Goal: Task Accomplishment & Management: Manage account settings

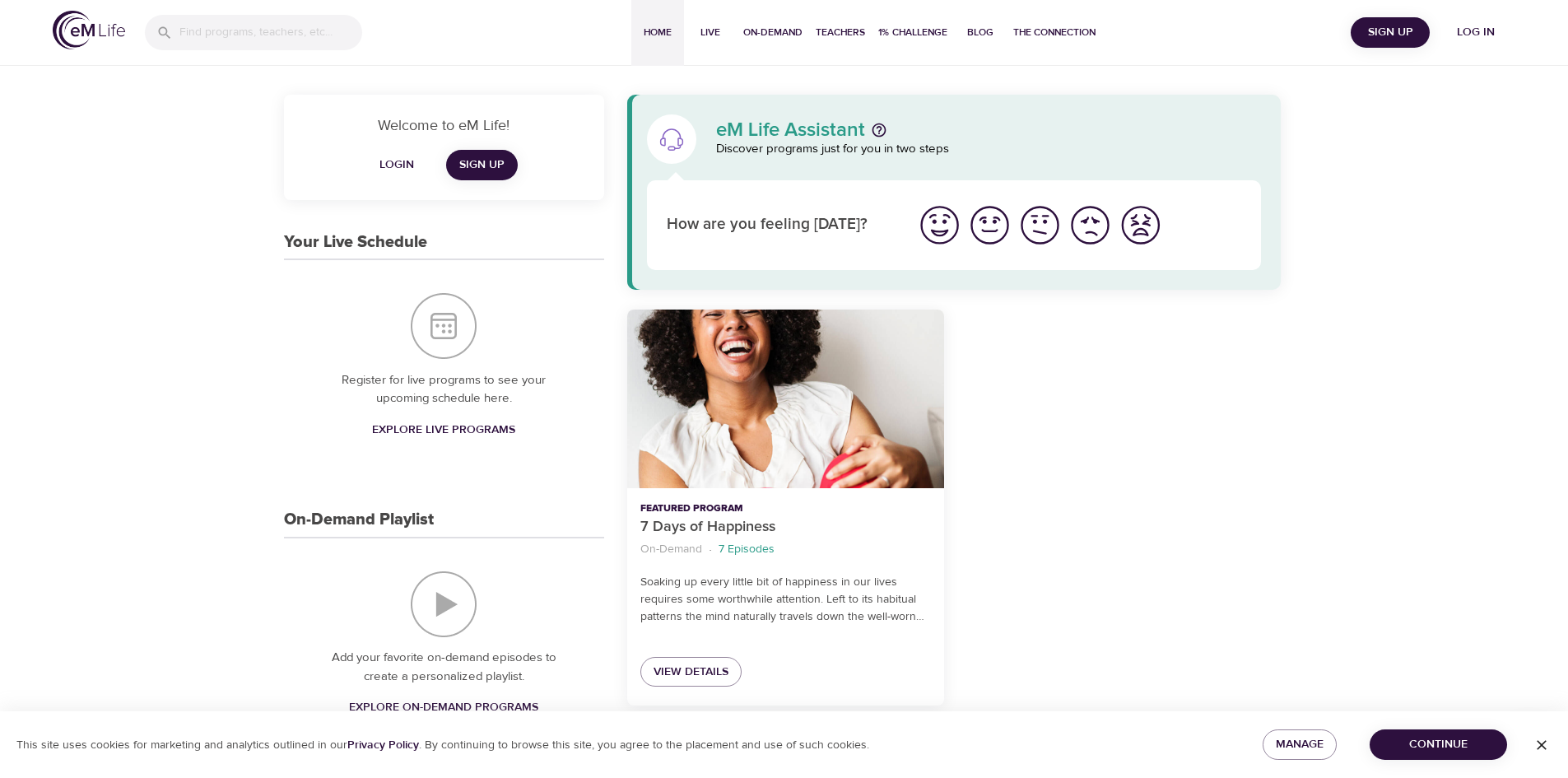
click at [1476, 41] on span "Log in" at bounding box center [1476, 33] width 66 height 21
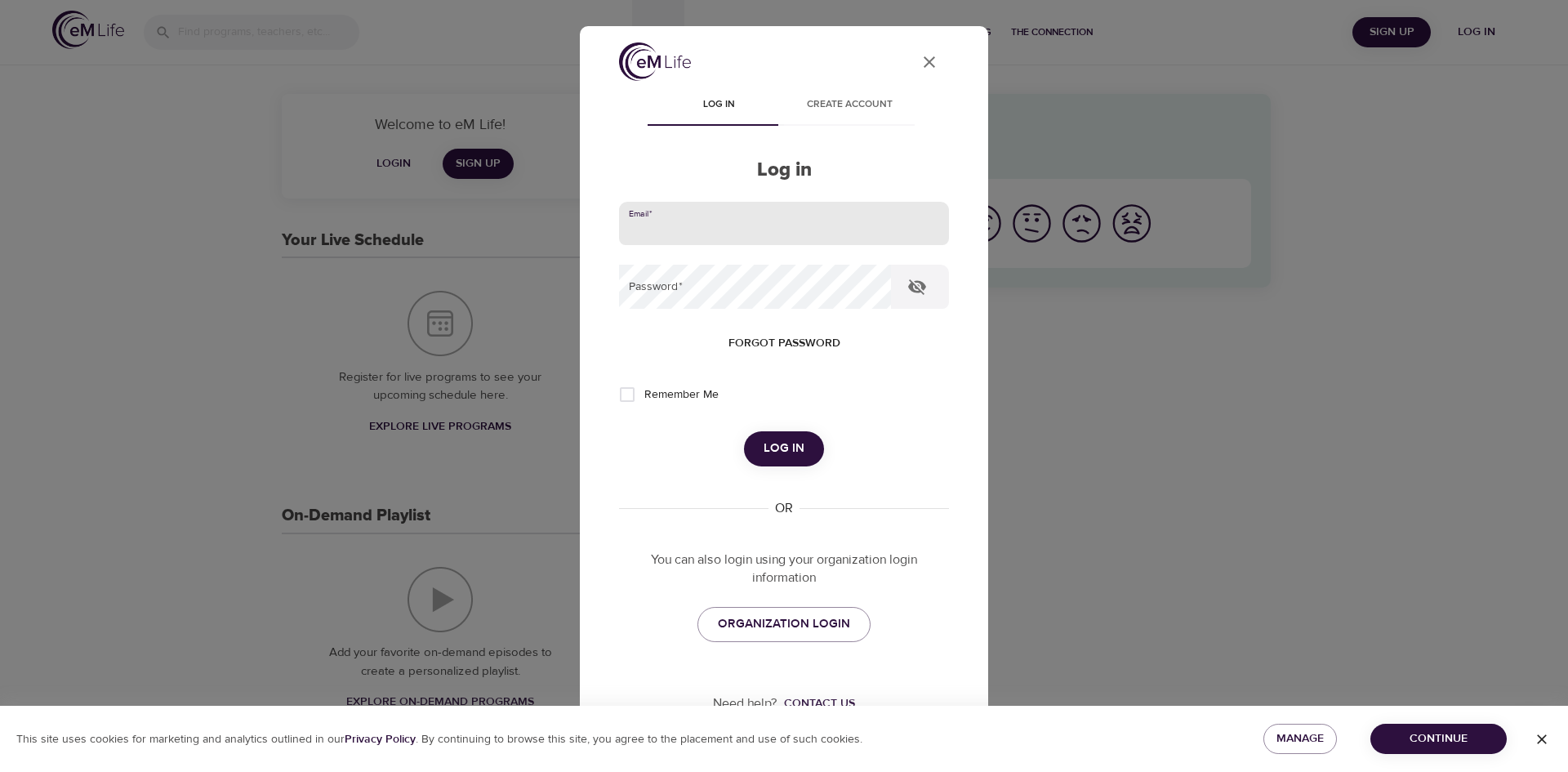
click at [793, 223] on input "email" at bounding box center [784, 223] width 330 height 44
type input "leslie.schneider@cognizant.com"
click at [744, 431] on button "Log in" at bounding box center [784, 449] width 80 height 34
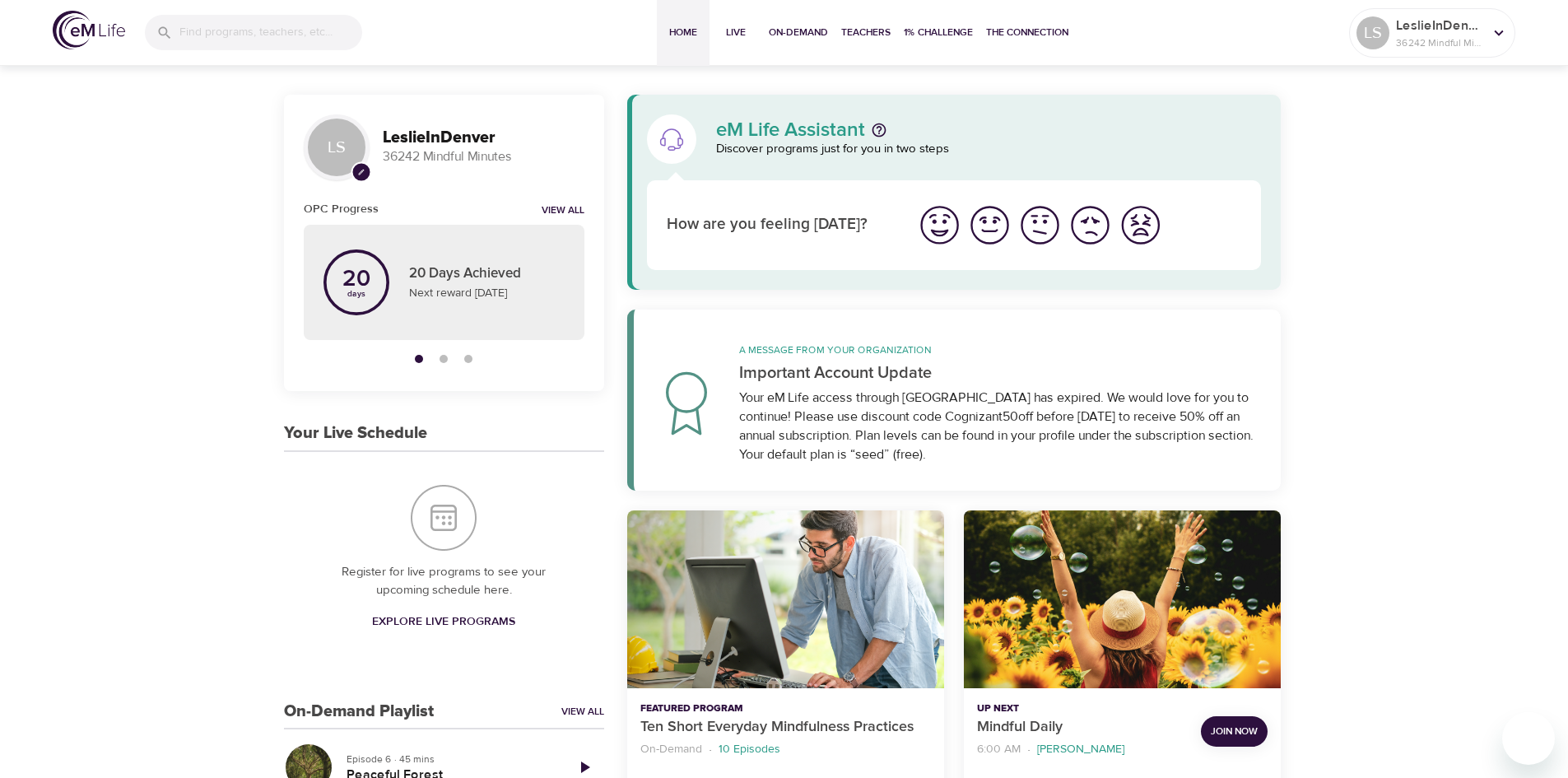
scroll to position [269, 0]
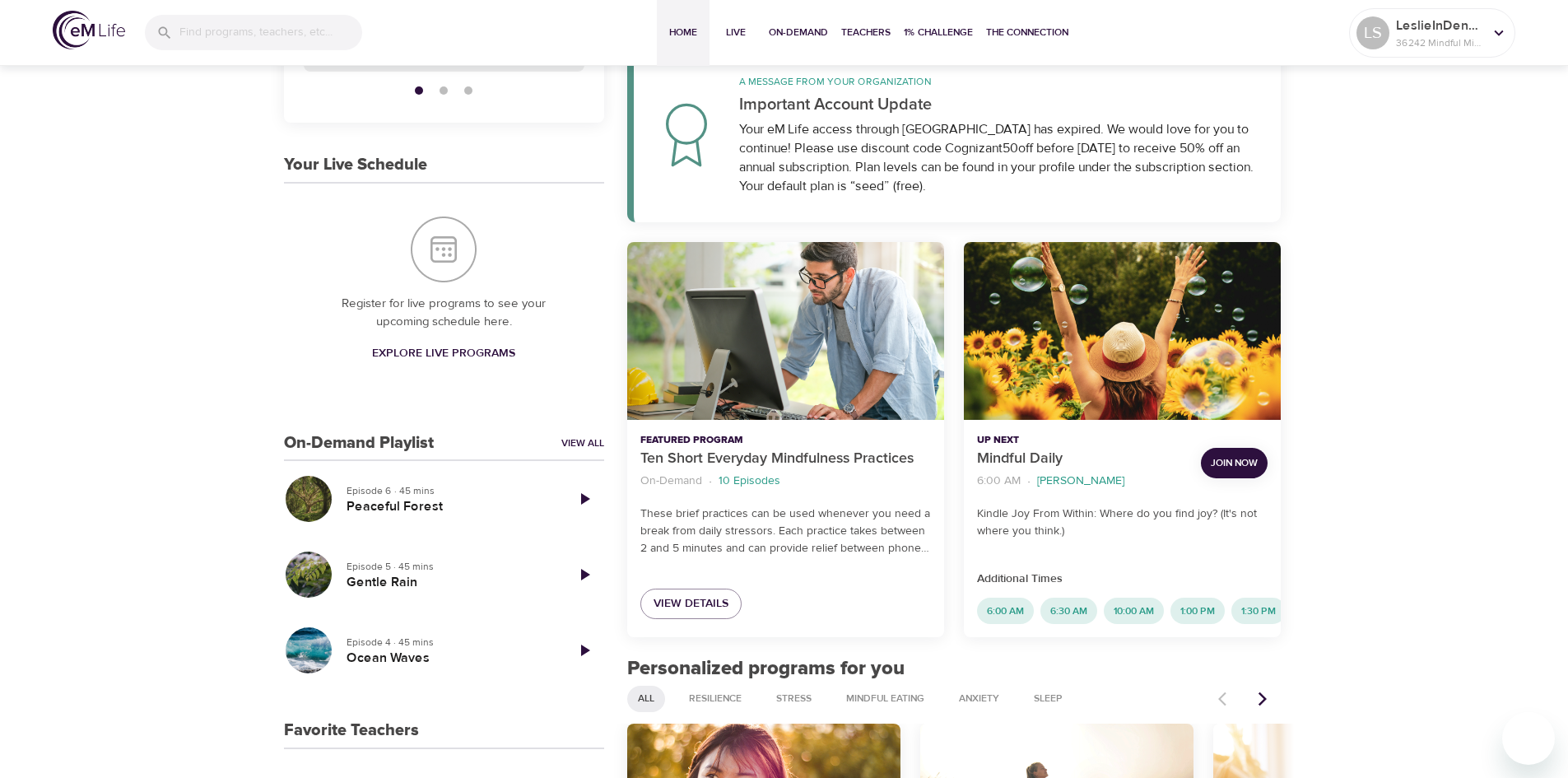
click at [1236, 463] on span "Join Now" at bounding box center [1235, 463] width 47 height 17
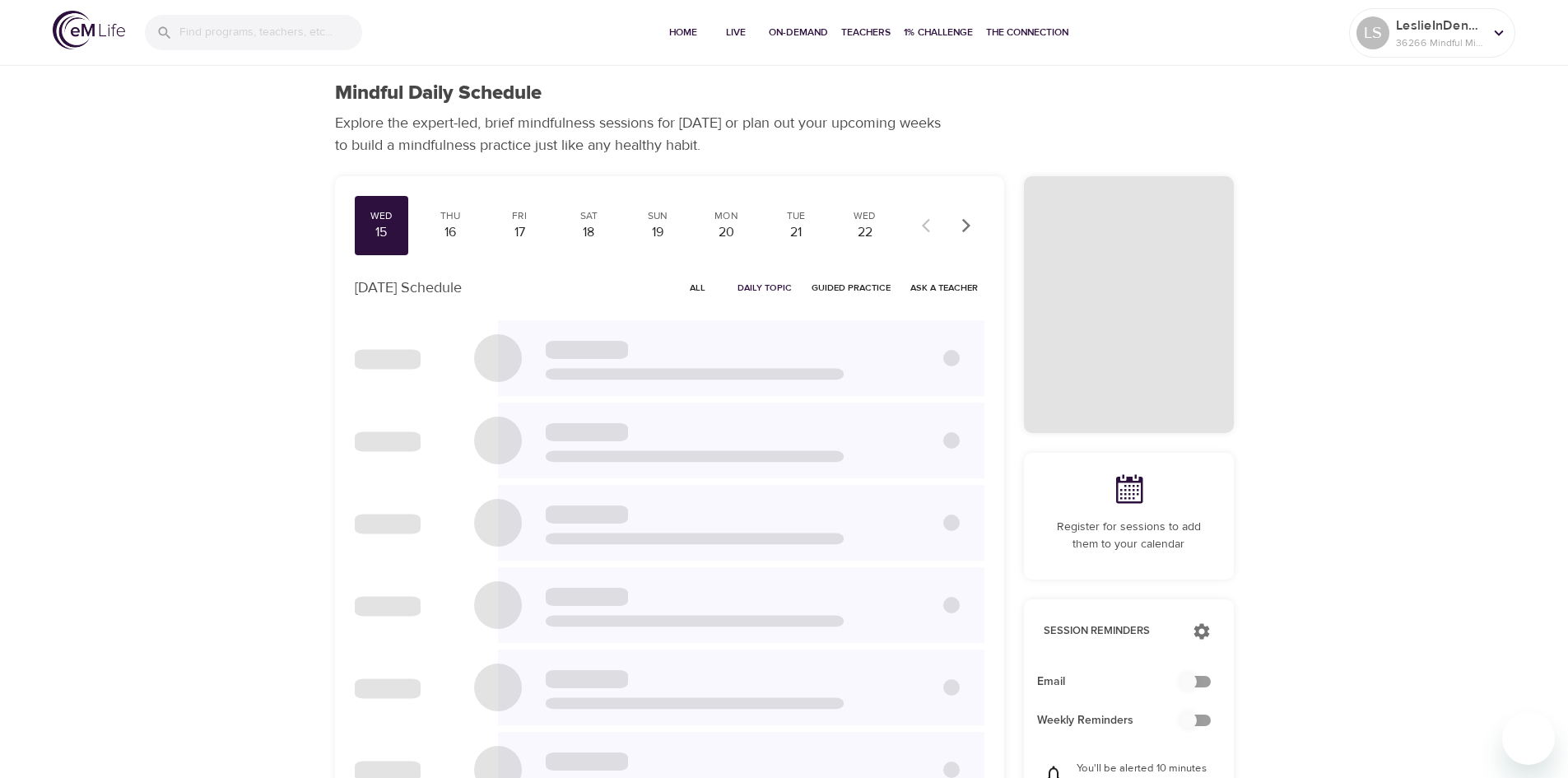
checkbox input "true"
